Goal: Task Accomplishment & Management: Use online tool/utility

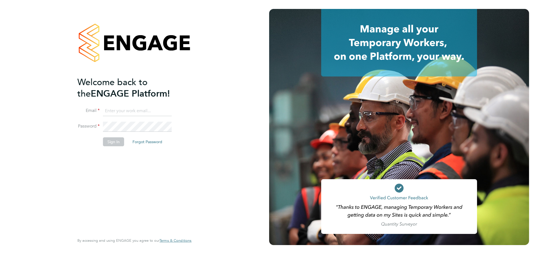
type input "jessica@pcrnet.co.uk"
click at [113, 138] on button "Sign In" at bounding box center [113, 141] width 21 height 9
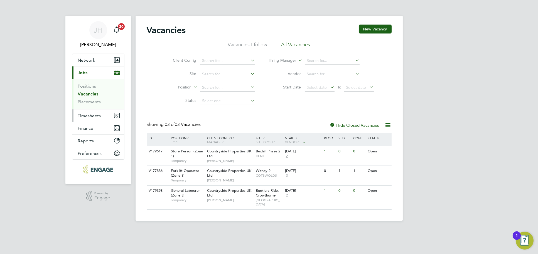
click at [90, 113] on span "Timesheets" at bounding box center [89, 115] width 23 height 5
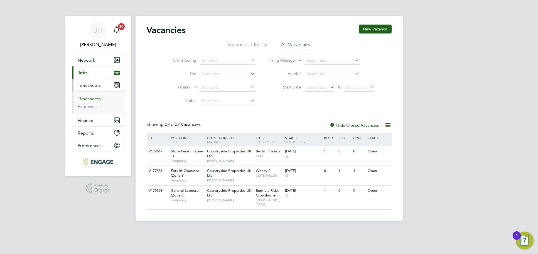
click at [92, 101] on link "Timesheets" at bounding box center [89, 98] width 23 height 5
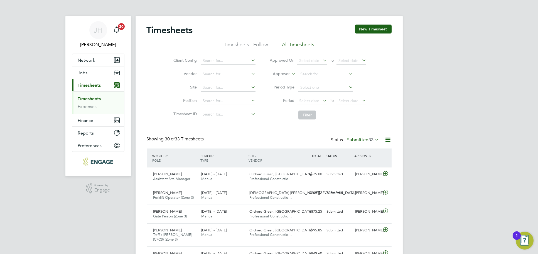
click at [364, 139] on label "Submitted 33" at bounding box center [364, 140] width 32 height 6
click at [361, 172] on li "Approved" at bounding box center [356, 173] width 26 height 8
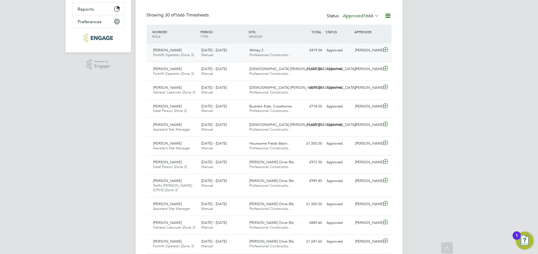
click at [370, 49] on div "[PERSON_NAME]" at bounding box center [367, 50] width 29 height 9
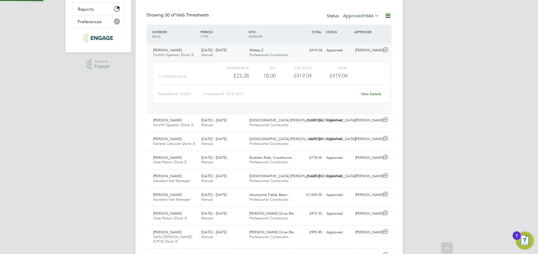
click at [371, 98] on div "Charge rate QTY Sub Total Total Standard (£/HR) £23.28 18 18.00 18 £419.04 £419…" at bounding box center [271, 82] width 236 height 41
click at [372, 96] on div "View Details" at bounding box center [371, 93] width 27 height 9
click at [371, 94] on link "View Details" at bounding box center [371, 93] width 20 height 5
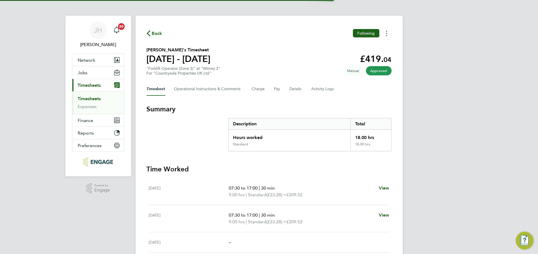
click at [385, 33] on button "Timesheets Menu" at bounding box center [387, 33] width 10 height 9
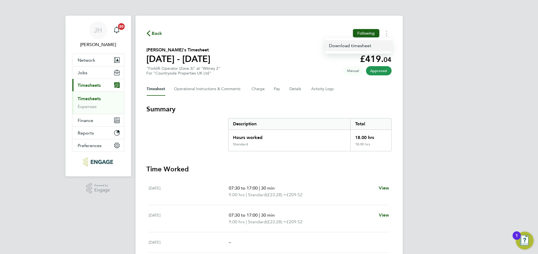
click at [365, 47] on link "Download timesheet" at bounding box center [358, 45] width 67 height 11
